Goal: Navigation & Orientation: Go to known website

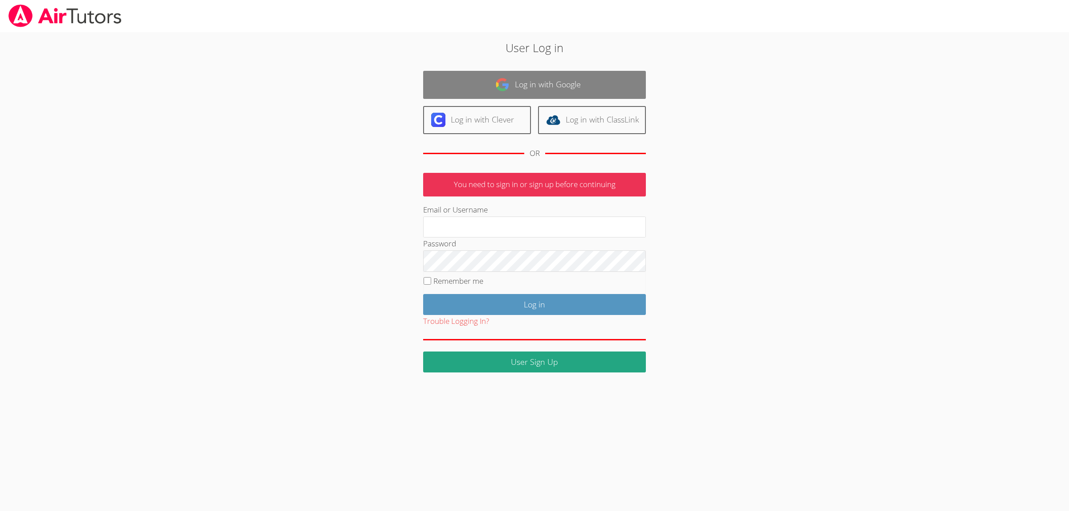
click at [552, 87] on link "Log in with Google" at bounding box center [534, 85] width 223 height 28
